Goal: Use online tool/utility: Utilize a website feature to perform a specific function

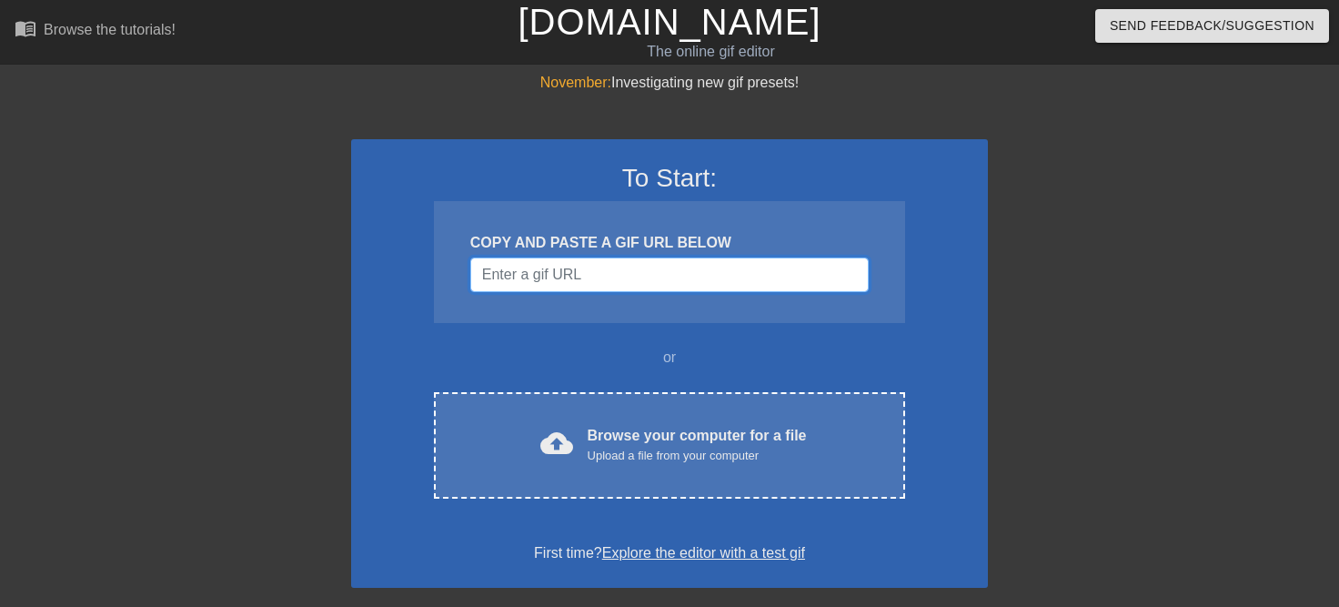
click at [613, 274] on input "Username" at bounding box center [669, 274] width 398 height 35
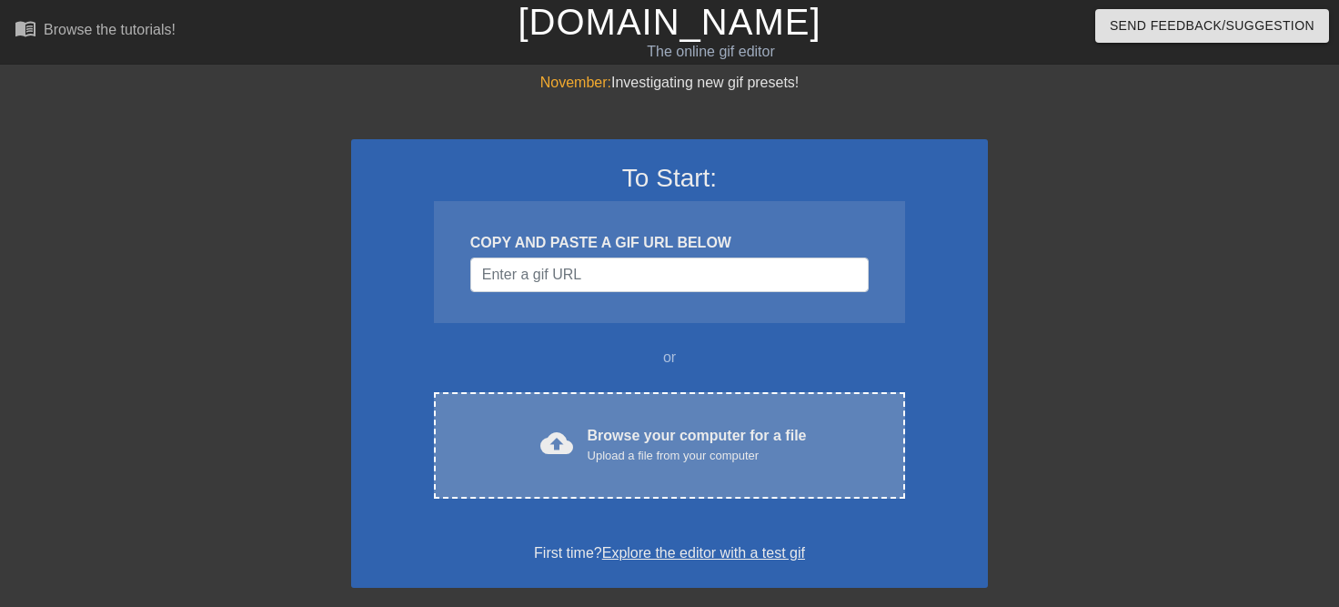
click at [652, 449] on div "Upload a file from your computer" at bounding box center [697, 456] width 219 height 18
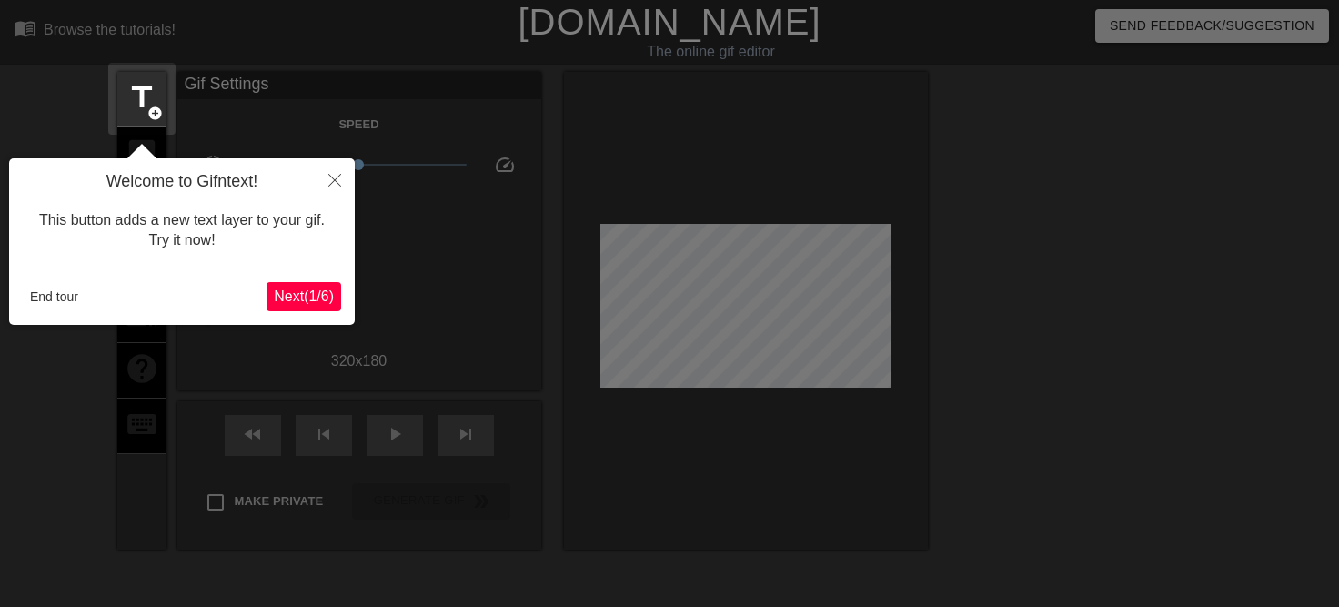
scroll to position [45, 0]
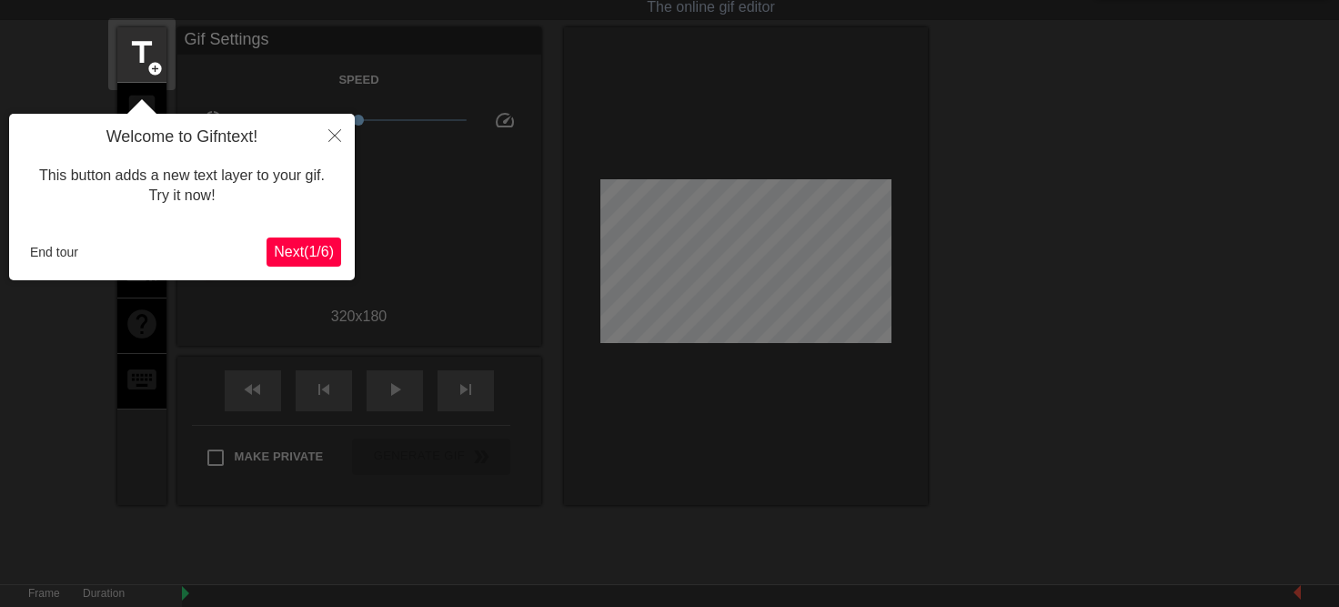
click at [325, 250] on span "Next ( 1 / 6 )" at bounding box center [304, 251] width 60 height 15
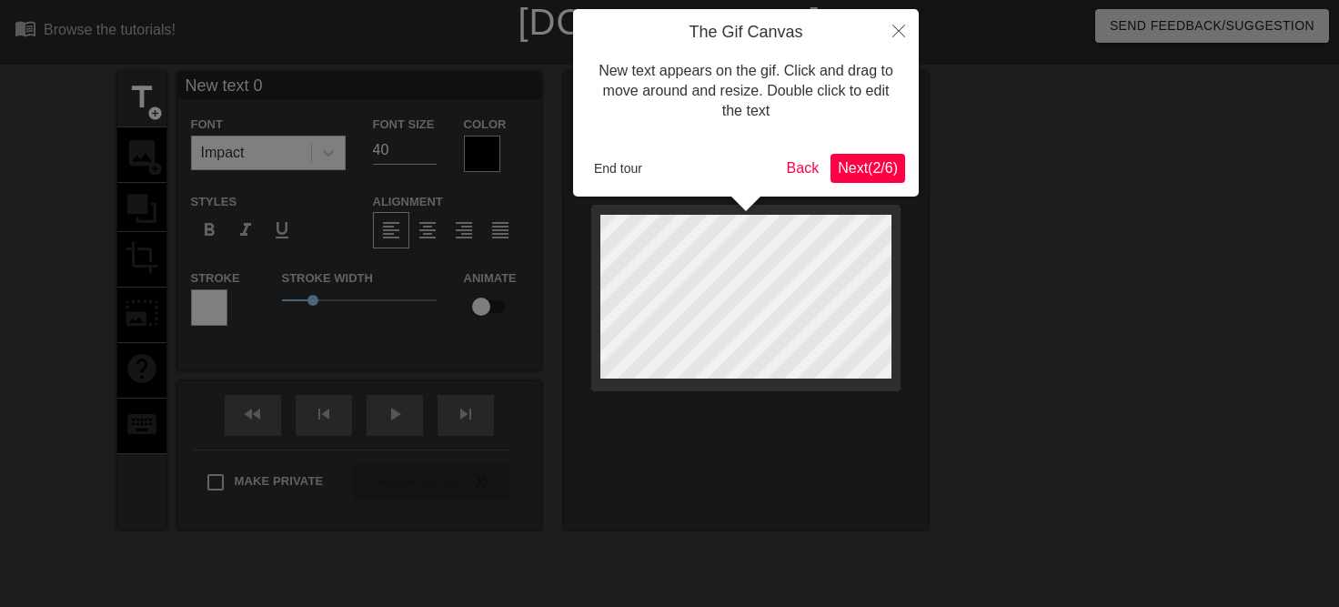
click at [896, 167] on span "Next ( 2 / 6 )" at bounding box center [868, 167] width 60 height 15
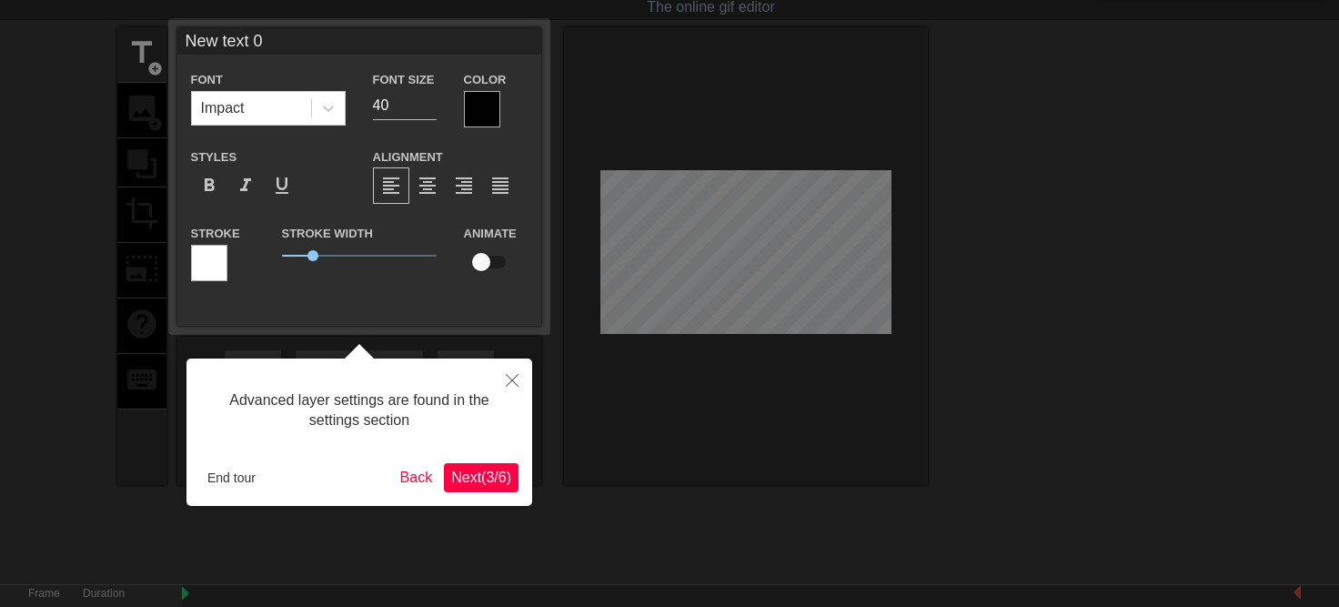
click at [469, 477] on span "Next ( 3 / 6 )" at bounding box center [481, 476] width 60 height 15
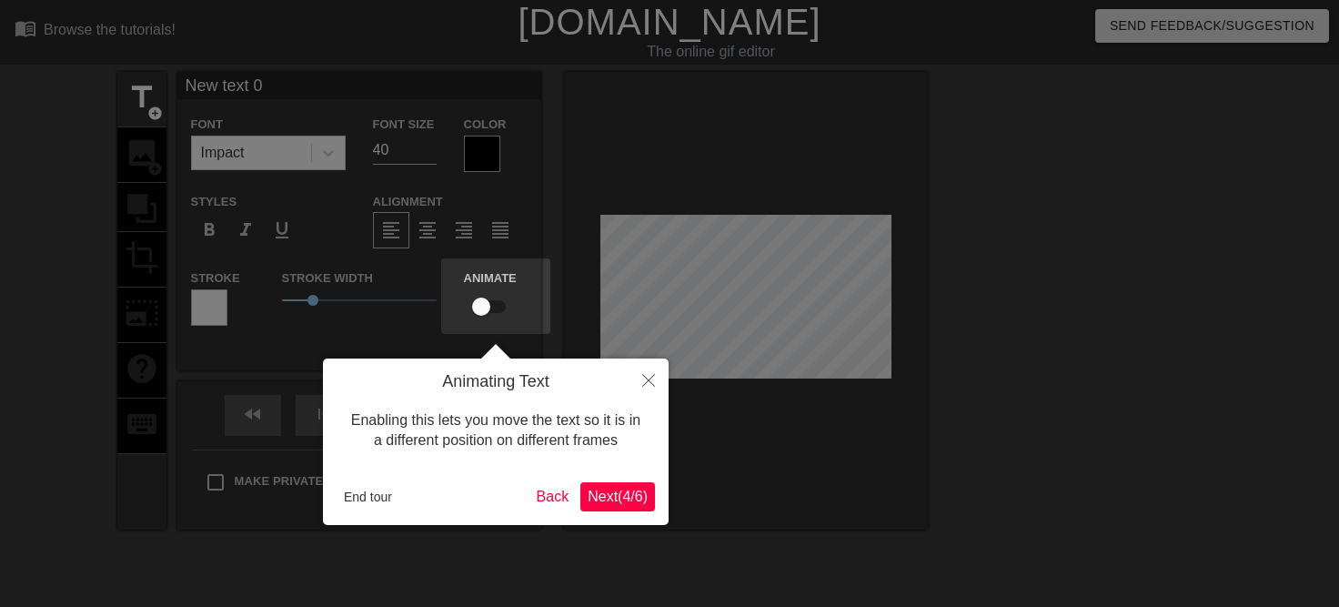
click at [616, 497] on span "Next ( 4 / 6 )" at bounding box center [618, 496] width 60 height 15
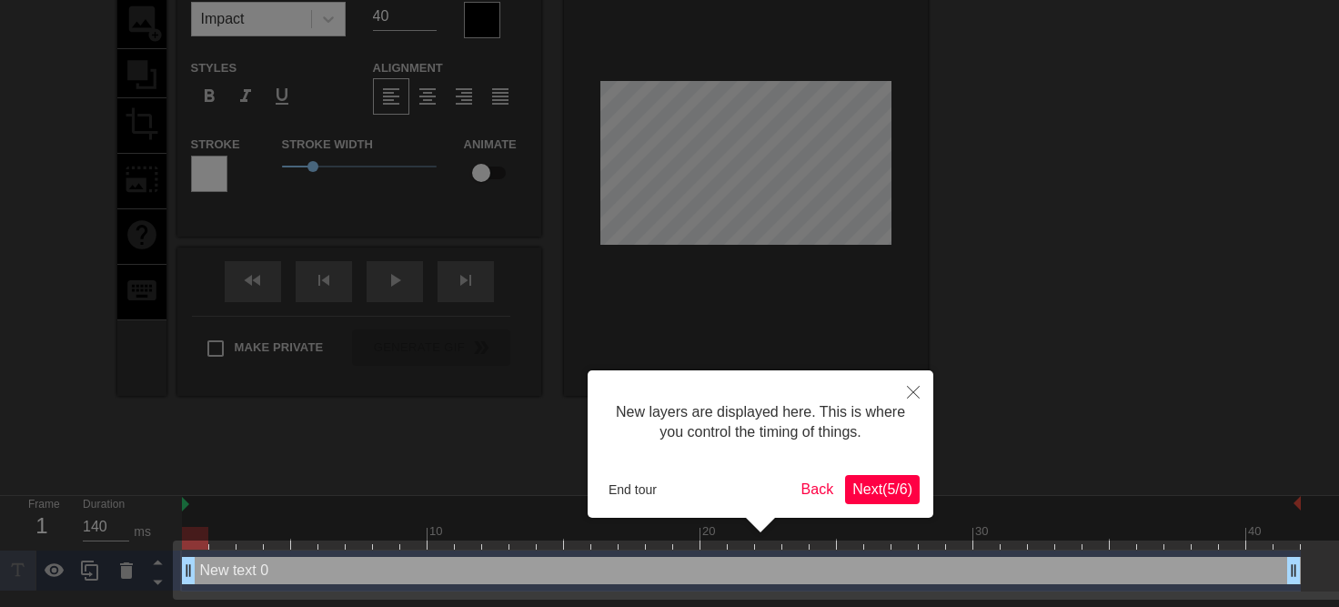
click at [881, 486] on span "Next ( 5 / 6 )" at bounding box center [882, 488] width 60 height 15
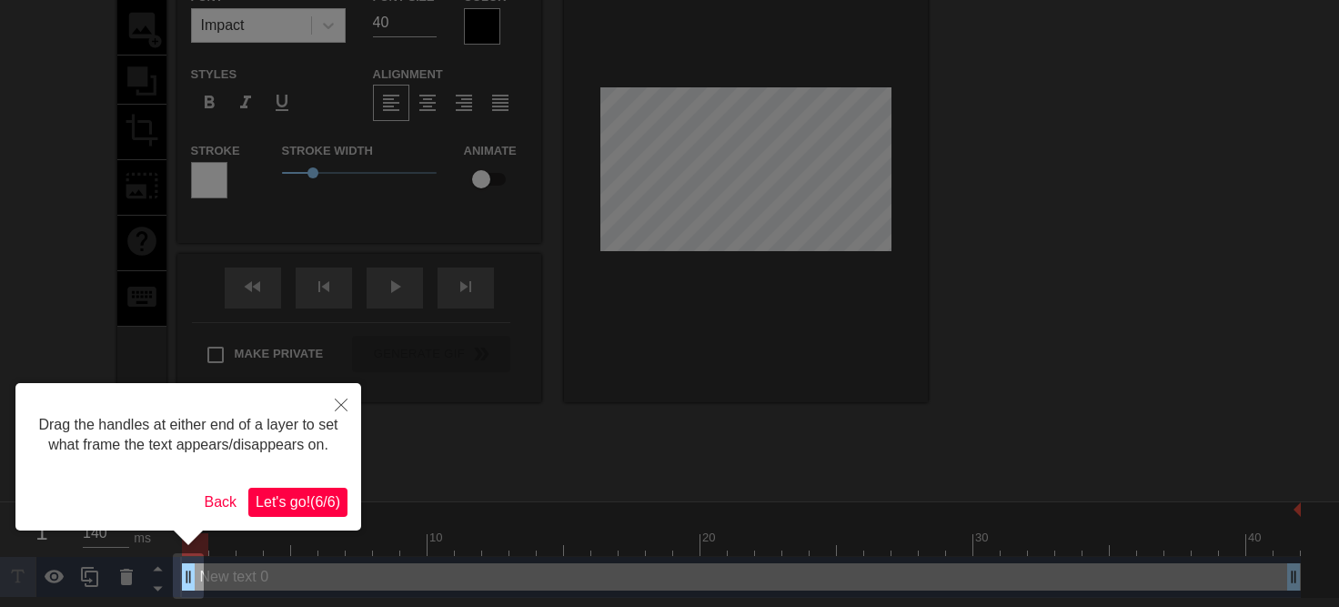
click at [325, 498] on span "Let's go! ( 6 / 6 )" at bounding box center [298, 501] width 85 height 15
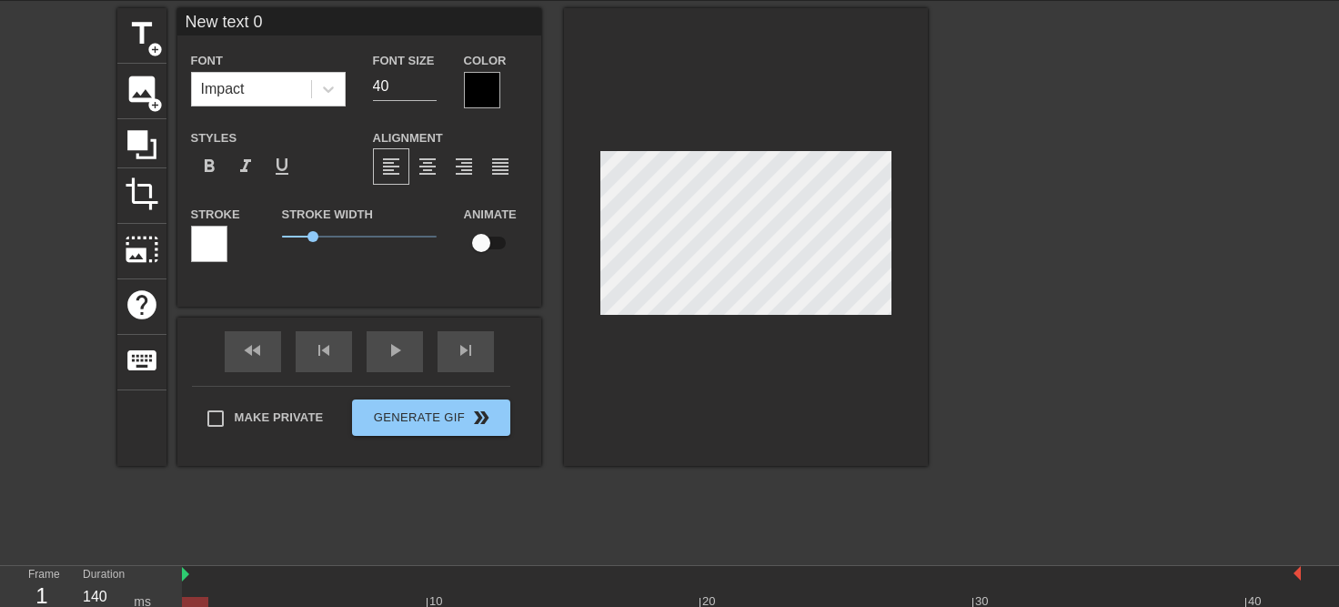
scroll to position [21, 0]
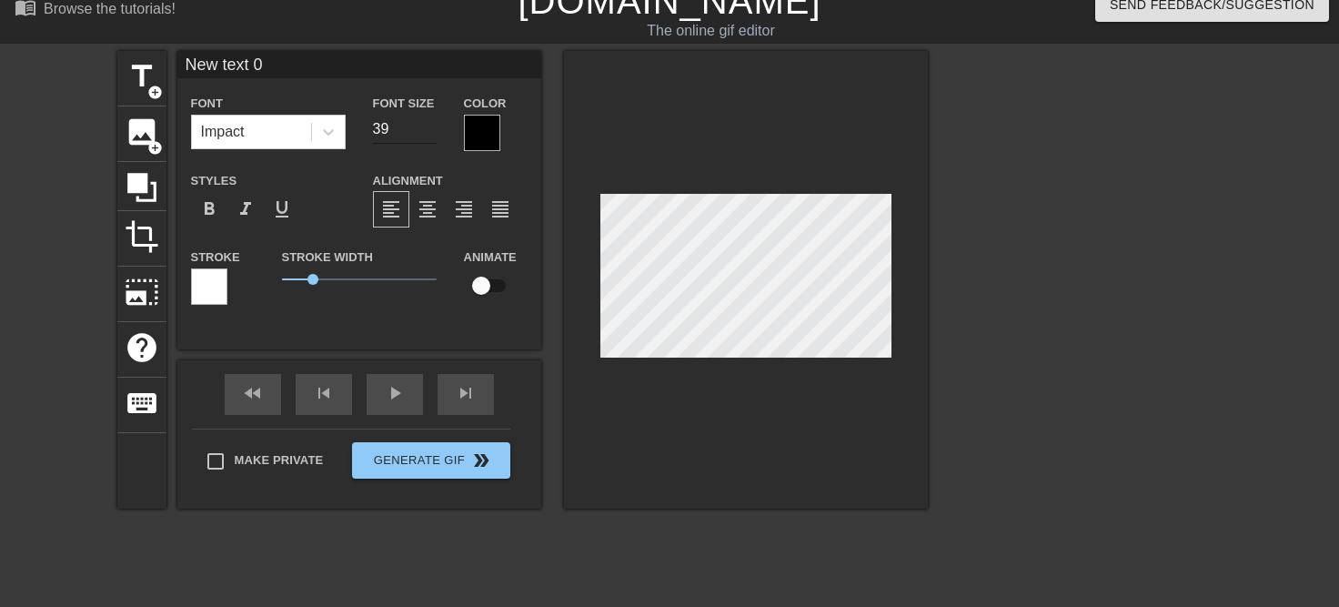
click at [425, 132] on input "39" at bounding box center [405, 129] width 64 height 29
click at [425, 132] on input "38" at bounding box center [405, 129] width 64 height 29
click at [425, 132] on input "37" at bounding box center [405, 129] width 64 height 29
click at [425, 132] on input "36" at bounding box center [405, 129] width 64 height 29
type input "35"
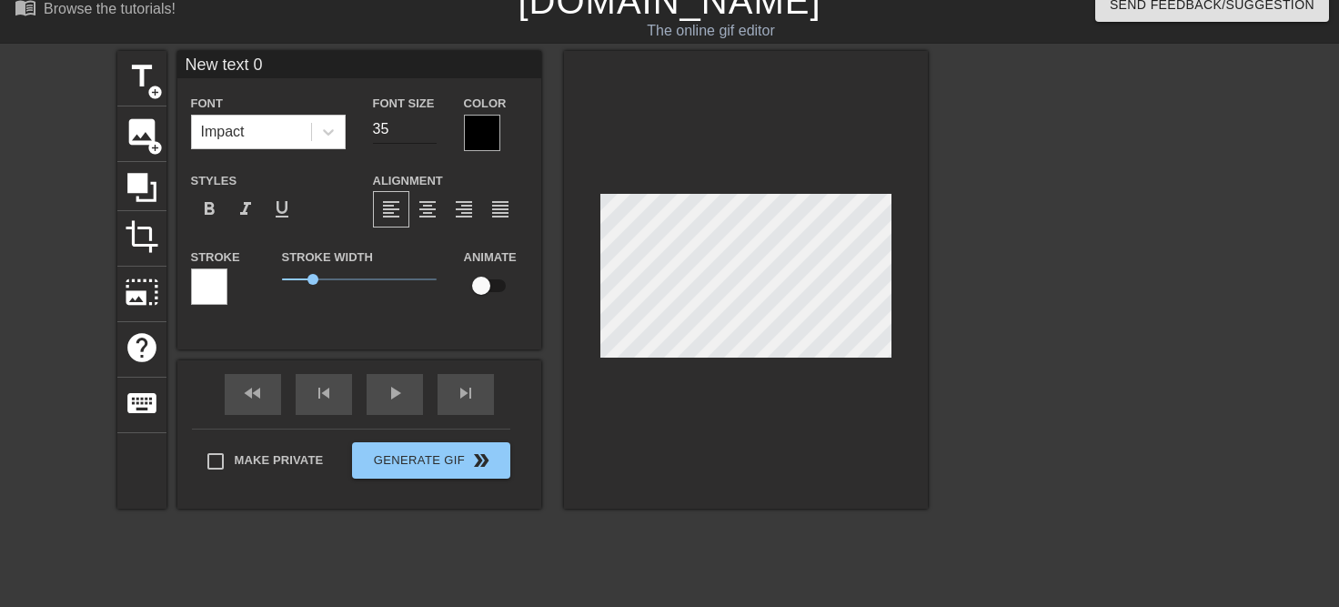
click at [425, 132] on input "35" at bounding box center [405, 129] width 64 height 29
type input "Z"
type textarea "Z"
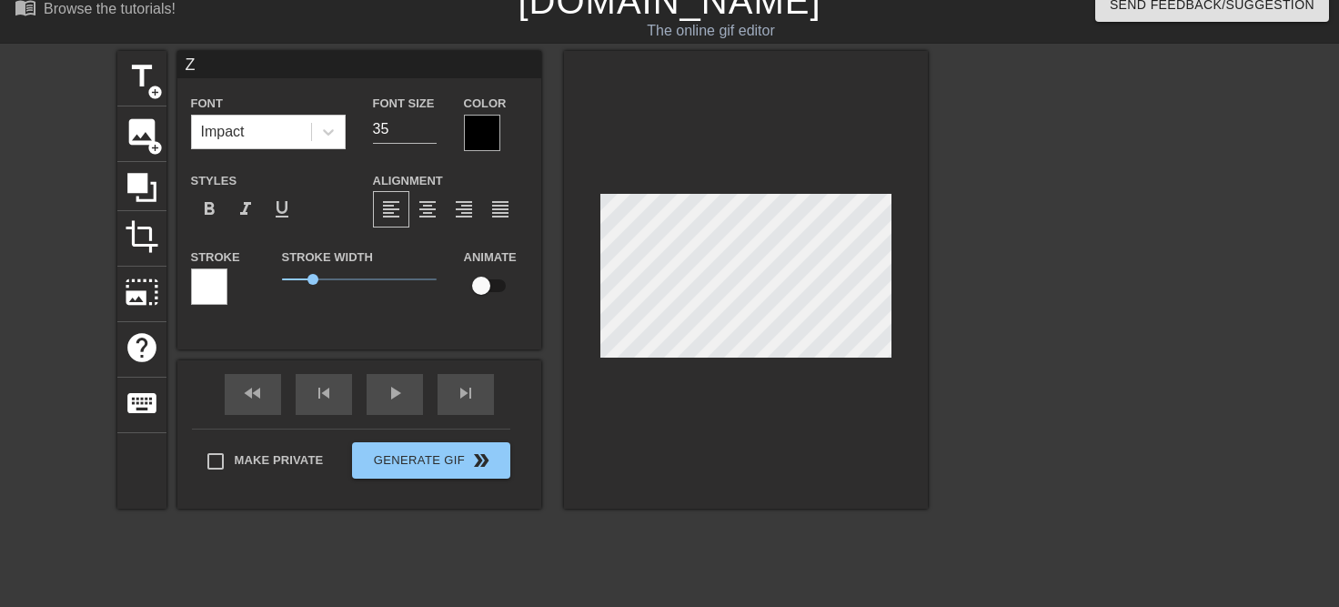
type input "ZE"
type textarea "ZE"
type input "[DEMOGRAPHIC_DATA]"
type textarea "[DEMOGRAPHIC_DATA]"
click at [483, 141] on div at bounding box center [482, 133] width 36 height 36
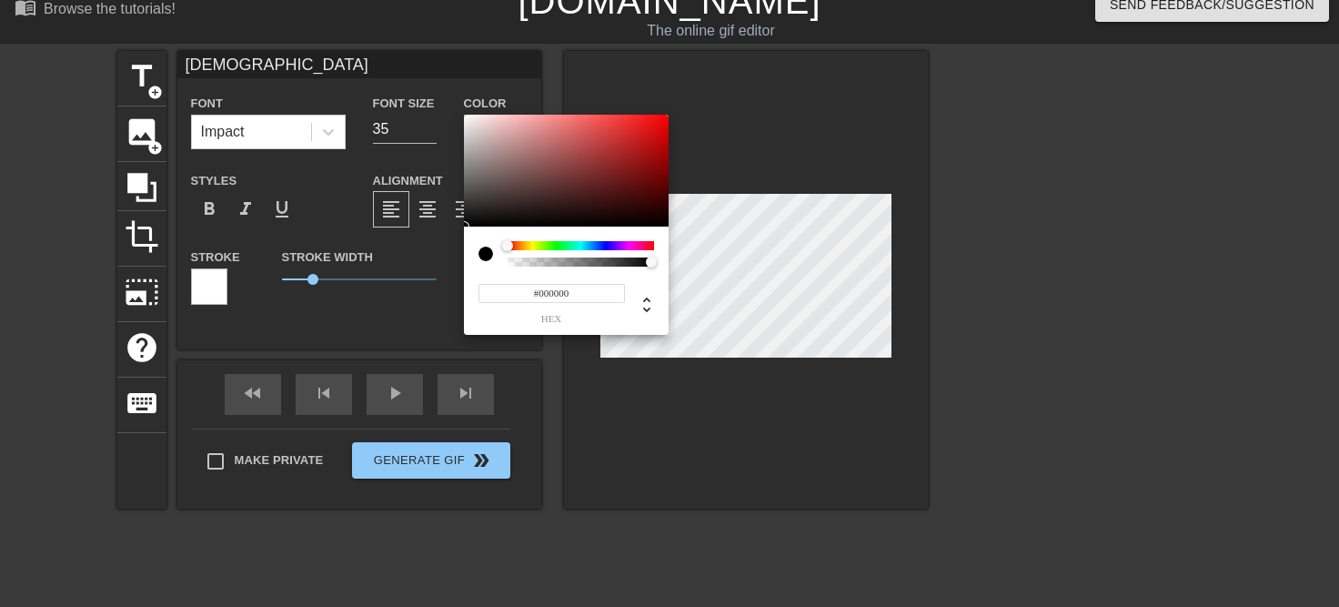
type input "0"
drag, startPoint x: 647, startPoint y: 263, endPoint x: 486, endPoint y: 269, distance: 161.1
click at [486, 269] on div "0 r 0 g 0 b 0 a" at bounding box center [566, 281] width 205 height 108
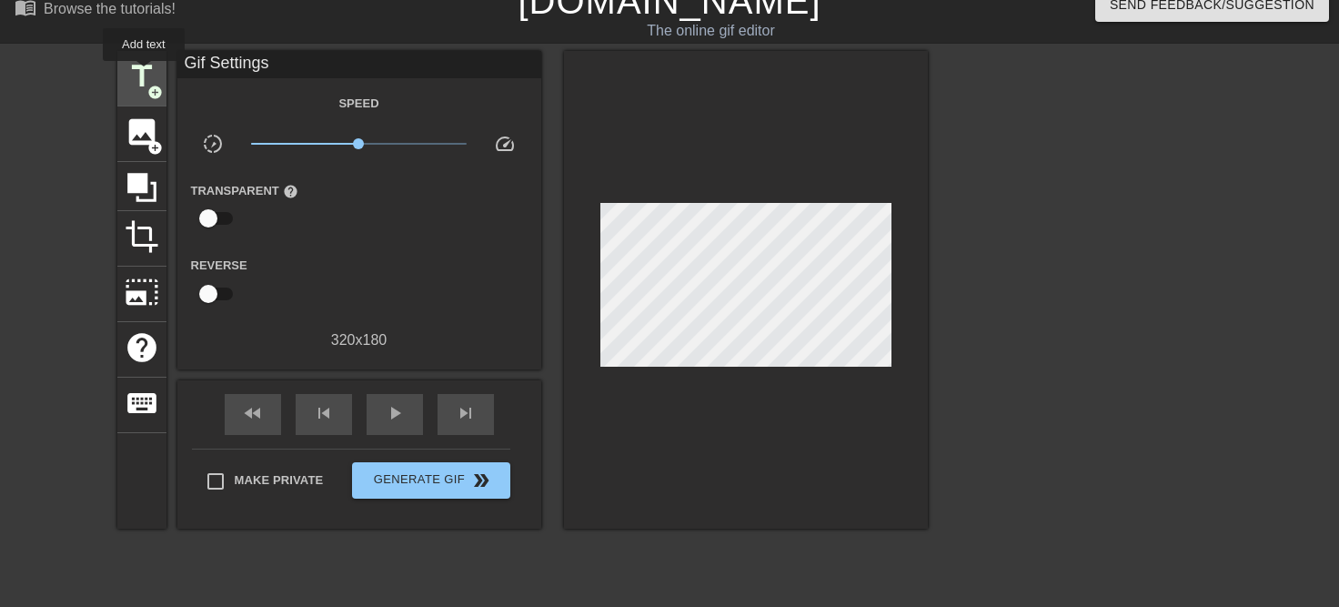
click at [144, 74] on span "title" at bounding box center [142, 76] width 35 height 35
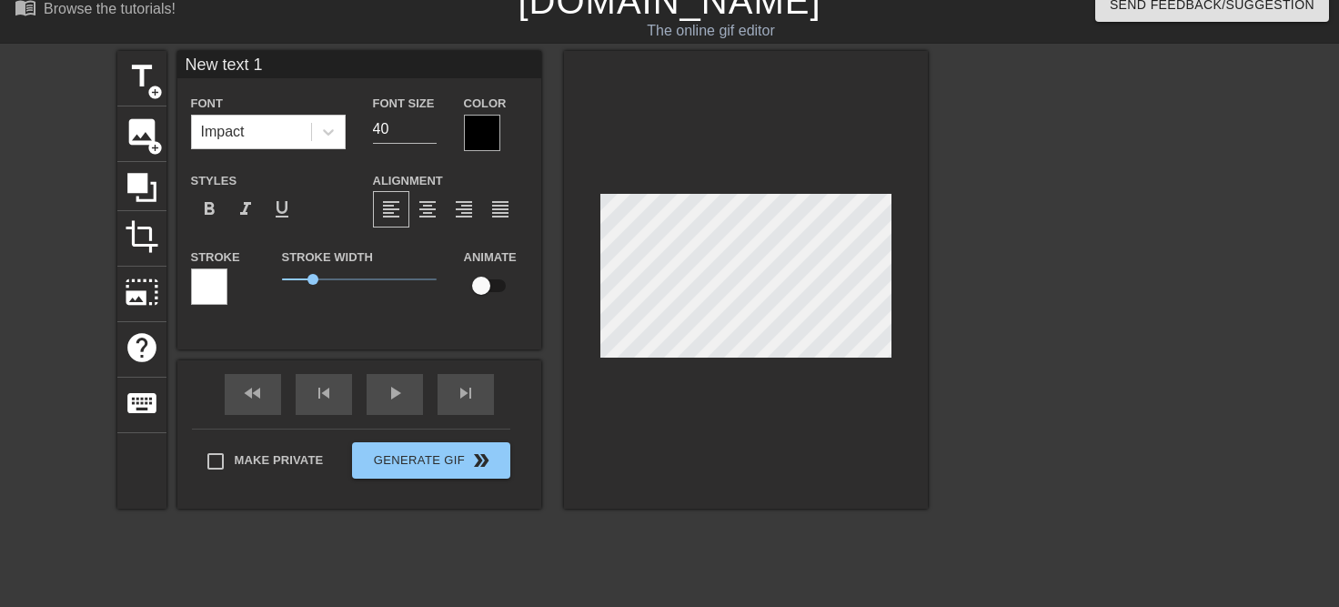
click at [469, 136] on div at bounding box center [482, 133] width 36 height 36
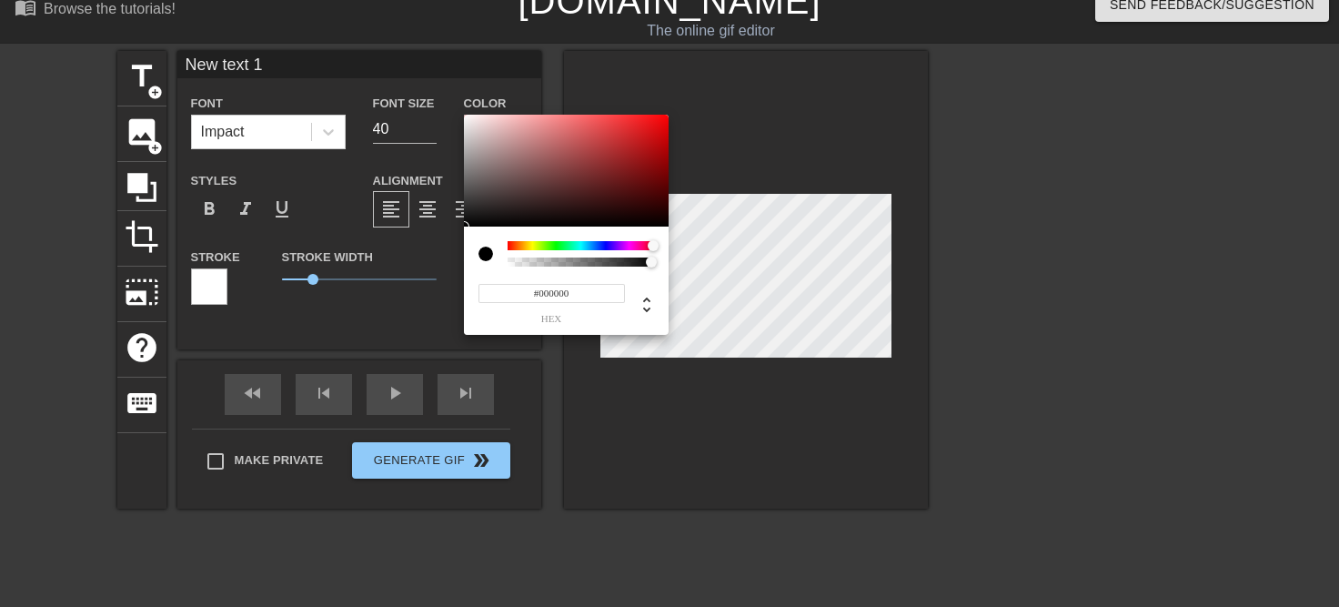
drag, startPoint x: 508, startPoint y: 247, endPoint x: 701, endPoint y: 236, distance: 194.1
click at [669, 236] on div "#000000 hex" at bounding box center [566, 225] width 205 height 221
click at [467, 118] on div at bounding box center [466, 118] width 11 height 11
click at [648, 297] on icon at bounding box center [647, 305] width 22 height 22
click at [619, 295] on input "1" at bounding box center [608, 293] width 33 height 19
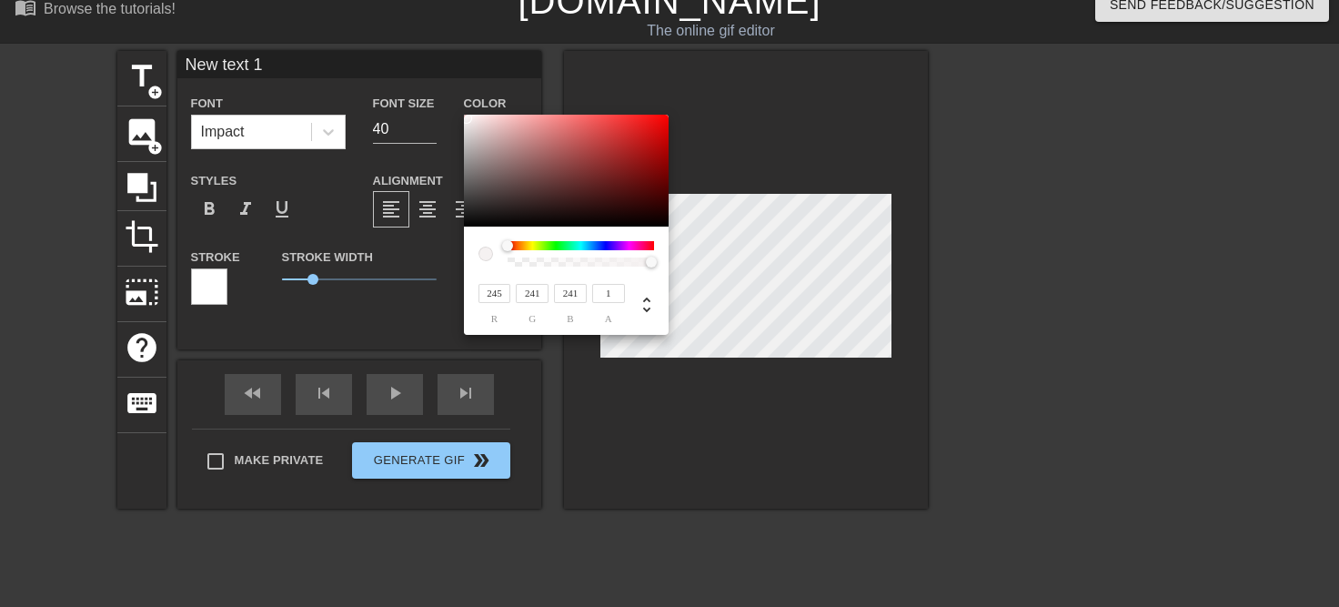
drag, startPoint x: 507, startPoint y: 288, endPoint x: 474, endPoint y: 288, distance: 32.8
click at [479, 288] on input "245" at bounding box center [495, 293] width 33 height 19
type input "255"
drag, startPoint x: 537, startPoint y: 297, endPoint x: 510, endPoint y: 296, distance: 26.4
click at [516, 296] on input "241" at bounding box center [532, 293] width 33 height 19
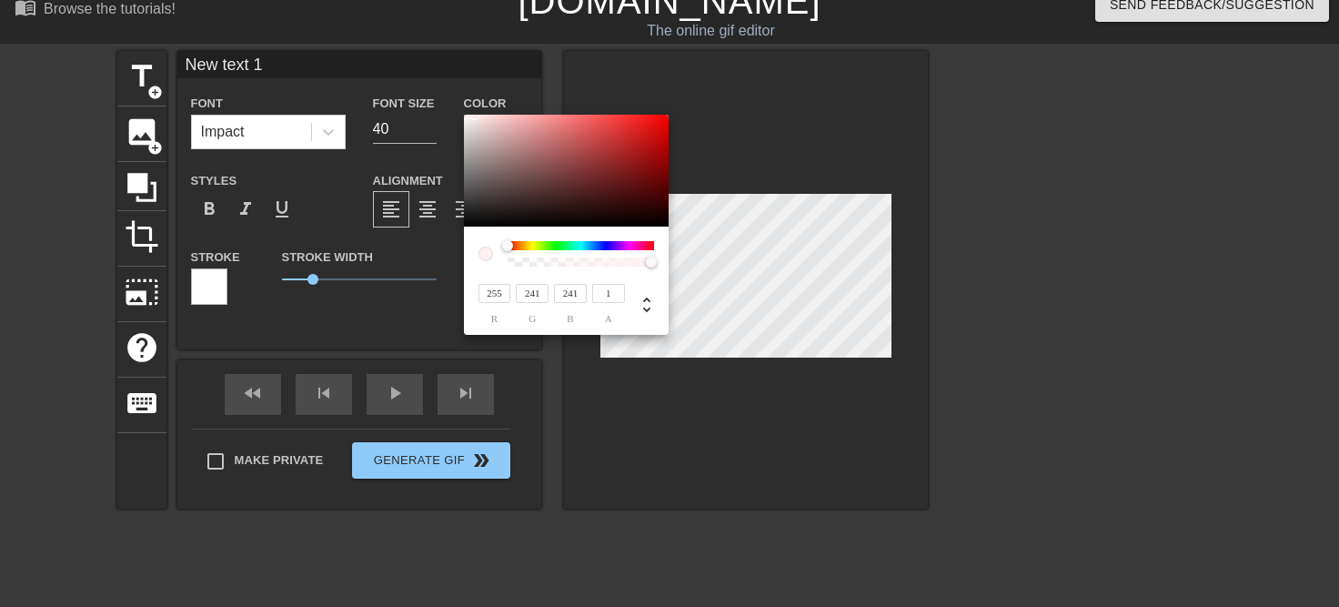
drag, startPoint x: 539, startPoint y: 297, endPoint x: 509, endPoint y: 294, distance: 30.2
click at [516, 294] on input "241" at bounding box center [532, 293] width 33 height 19
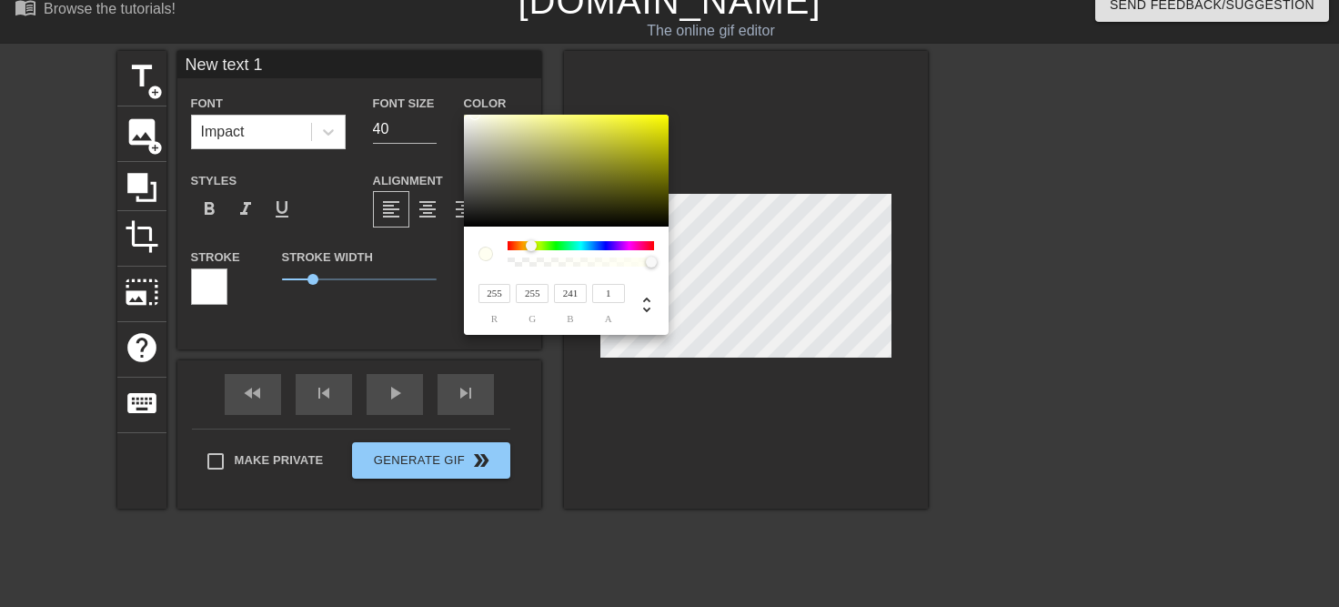
type input "255"
drag, startPoint x: 578, startPoint y: 292, endPoint x: 515, endPoint y: 290, distance: 62.8
click at [554, 290] on input "241" at bounding box center [570, 293] width 33 height 19
type input "255"
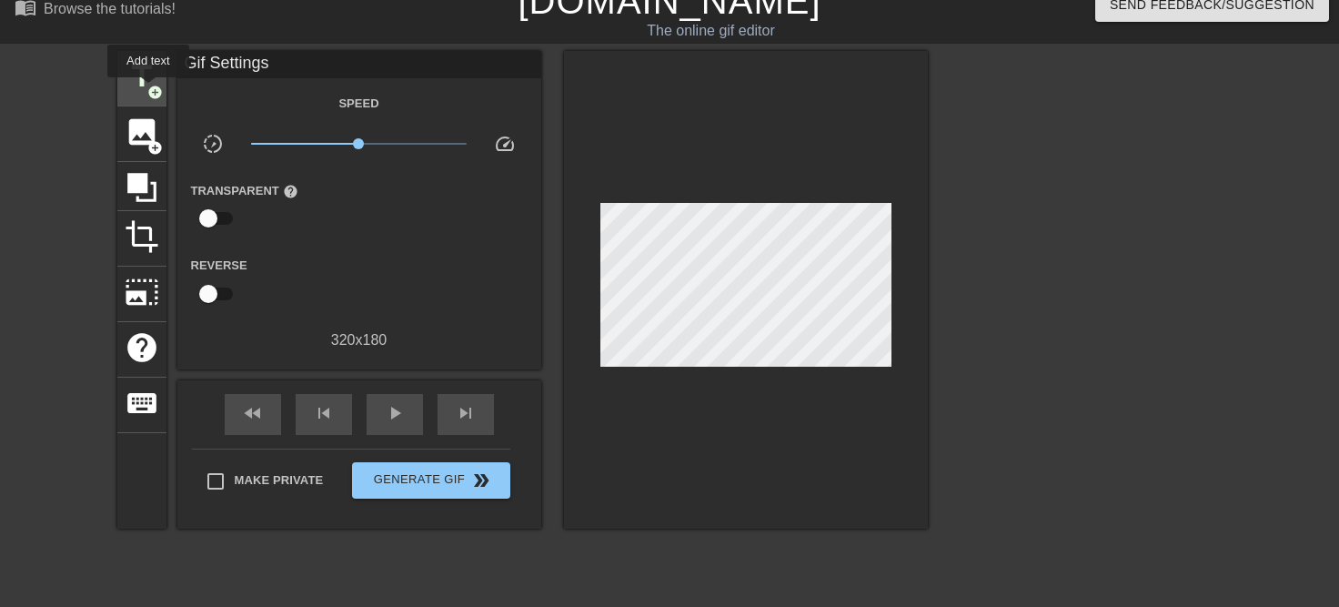
click at [148, 90] on span "add_circle" at bounding box center [154, 92] width 15 height 15
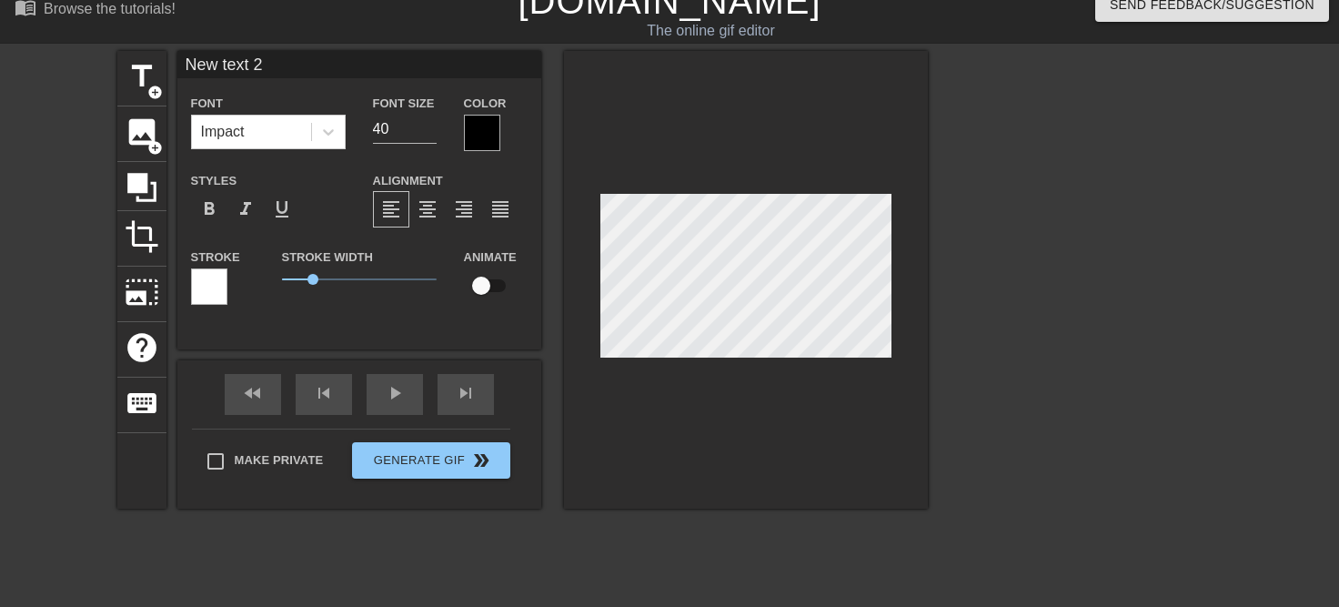
click at [217, 288] on div at bounding box center [209, 286] width 36 height 36
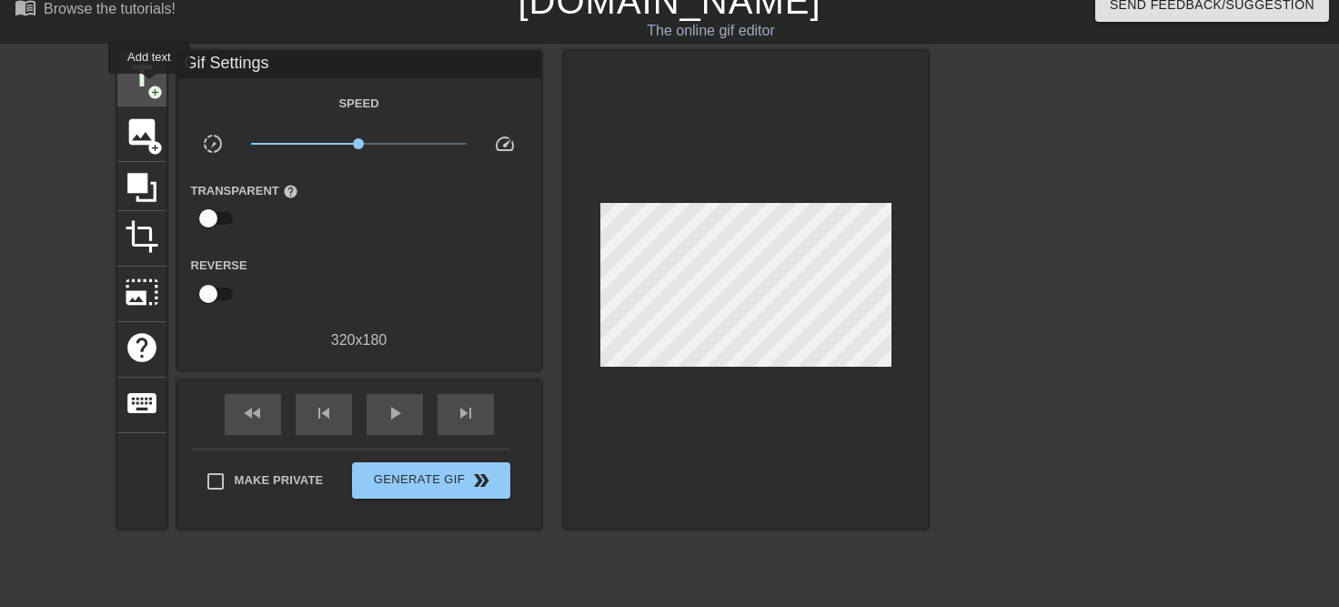
click at [149, 86] on span "add_circle" at bounding box center [154, 92] width 15 height 15
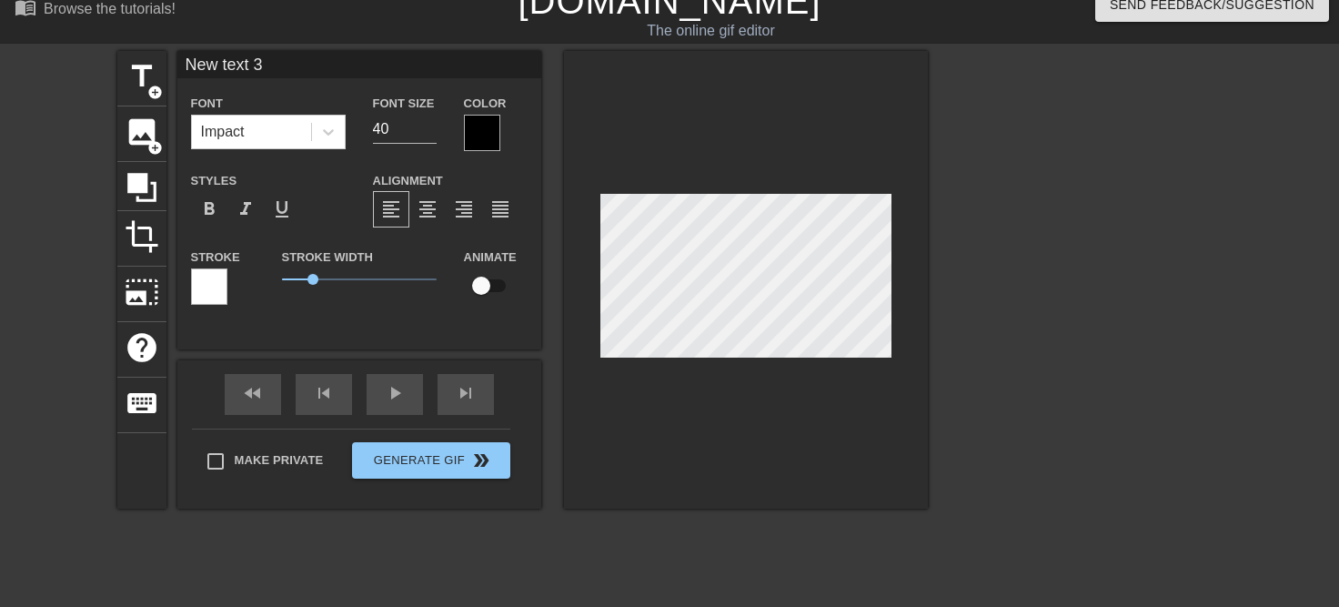
scroll to position [0, 1]
